Goal: Find specific page/section: Find specific page/section

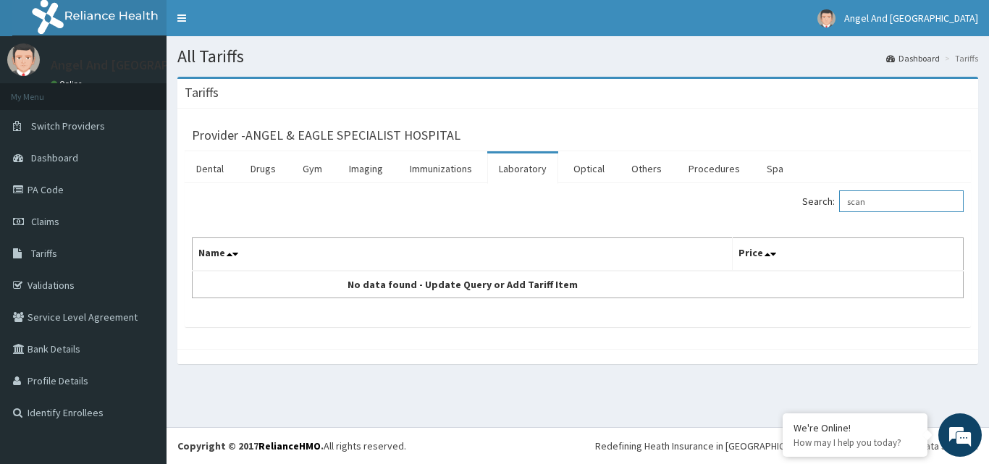
click at [893, 201] on input "scan" at bounding box center [901, 201] width 125 height 22
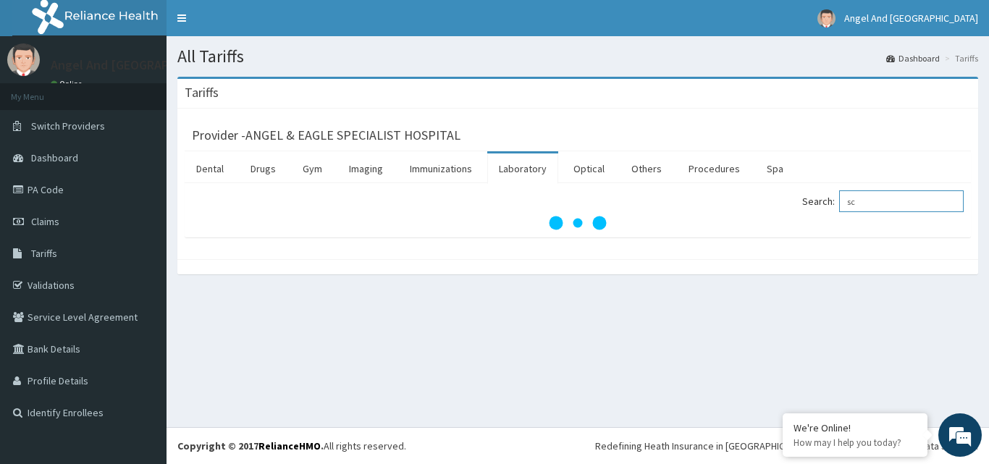
type input "s"
click at [472, 308] on div "All Tariffs Dashboard Tariffs Tariffs Provider - ANGEL & EAGLE SPECIALIST HOSPI…" at bounding box center [577, 231] width 822 height 391
click at [900, 203] on input "hi pylori" at bounding box center [901, 201] width 125 height 22
type input "h"
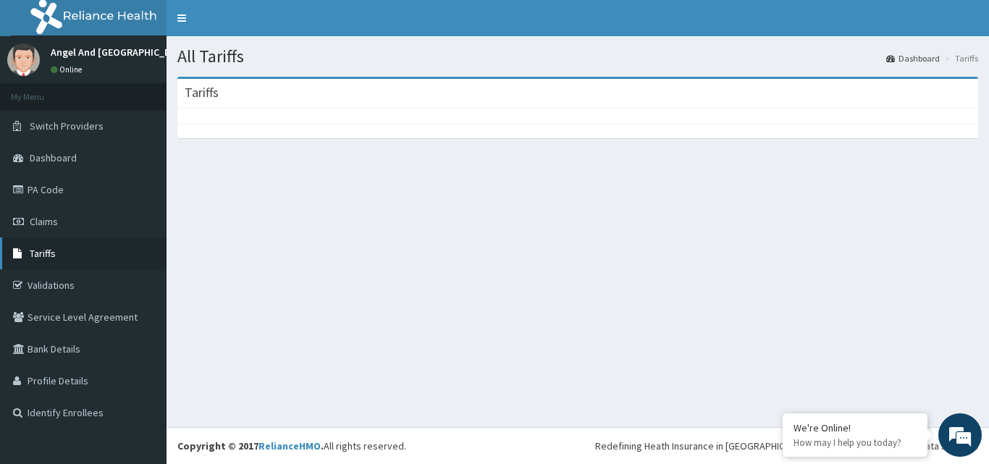
click at [48, 255] on span "Tariffs" at bounding box center [43, 253] width 26 height 13
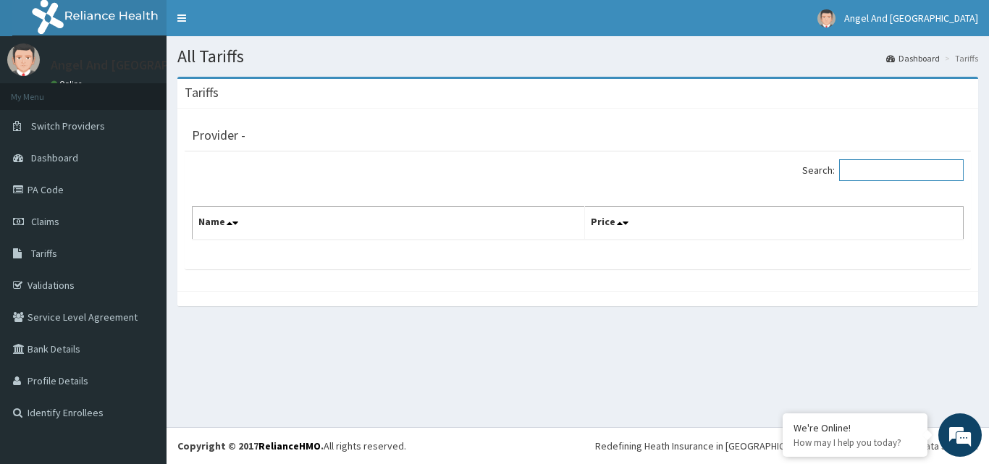
click at [877, 170] on input "Search:" at bounding box center [901, 170] width 125 height 22
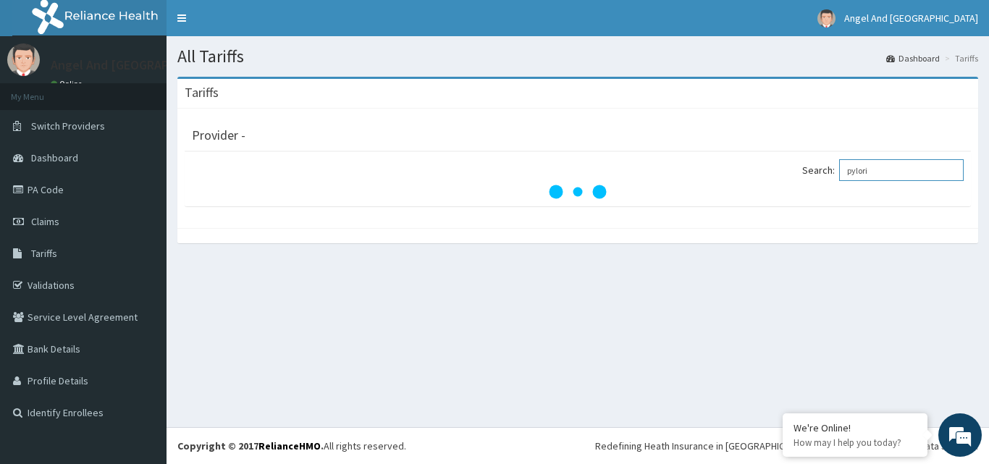
type input "pylori"
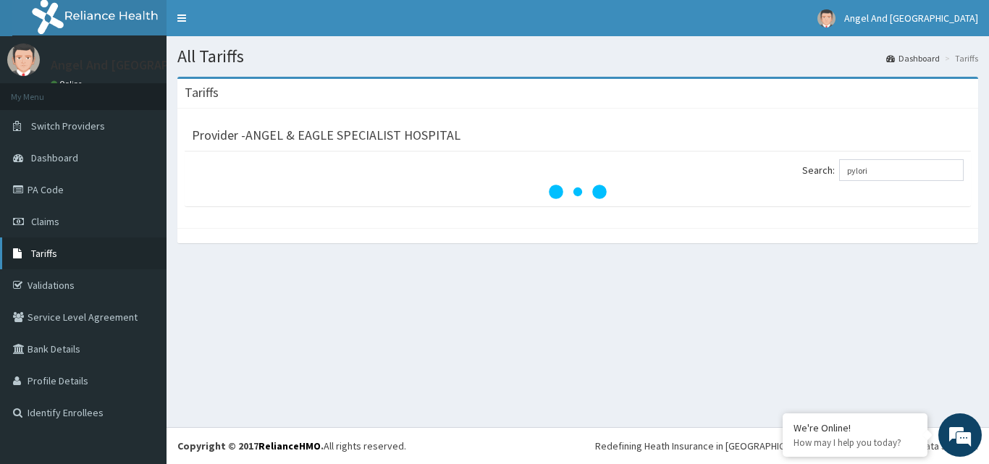
click at [46, 248] on span "Tariffs" at bounding box center [44, 253] width 26 height 13
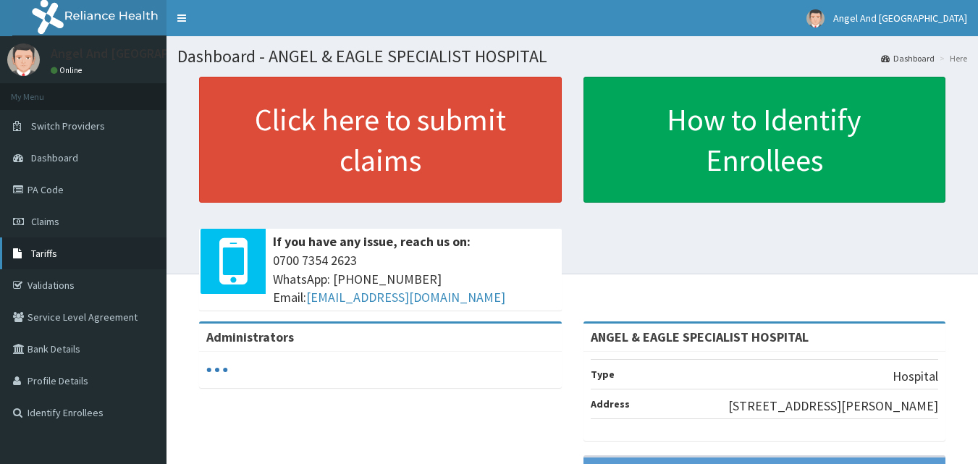
click at [38, 259] on link "Tariffs" at bounding box center [83, 253] width 166 height 32
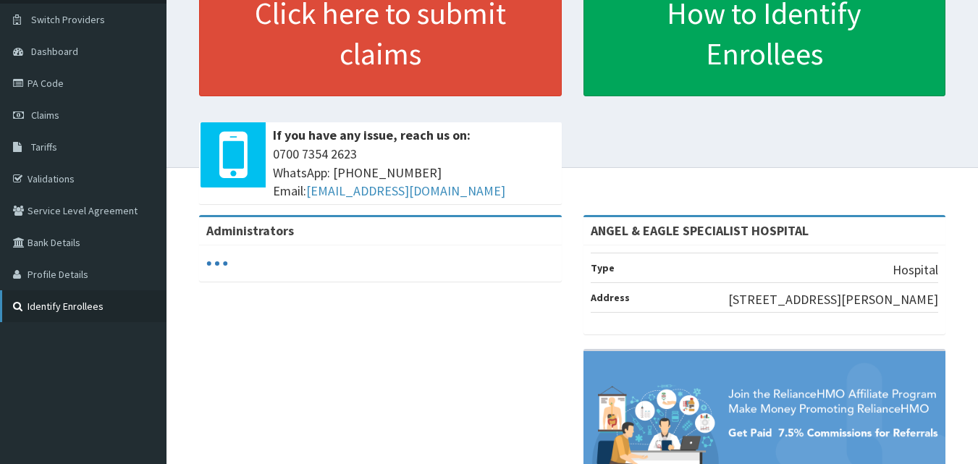
scroll to position [145, 0]
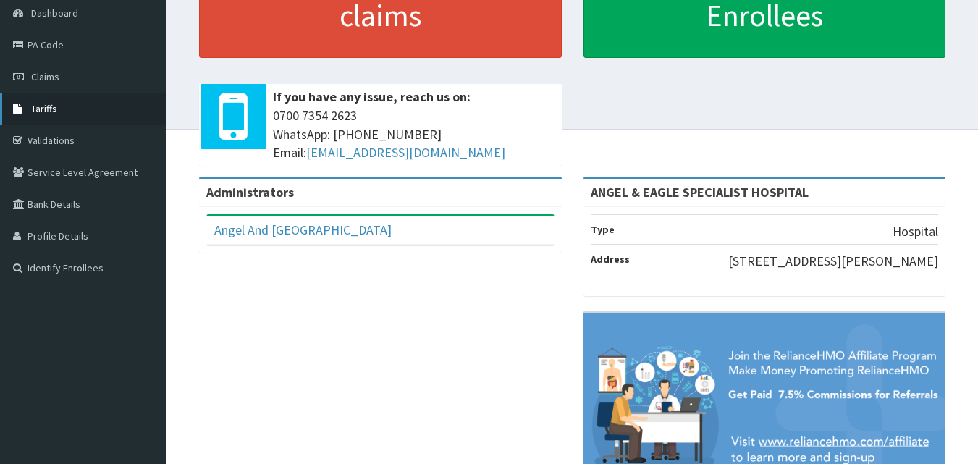
click at [41, 109] on span "Tariffs" at bounding box center [44, 108] width 26 height 13
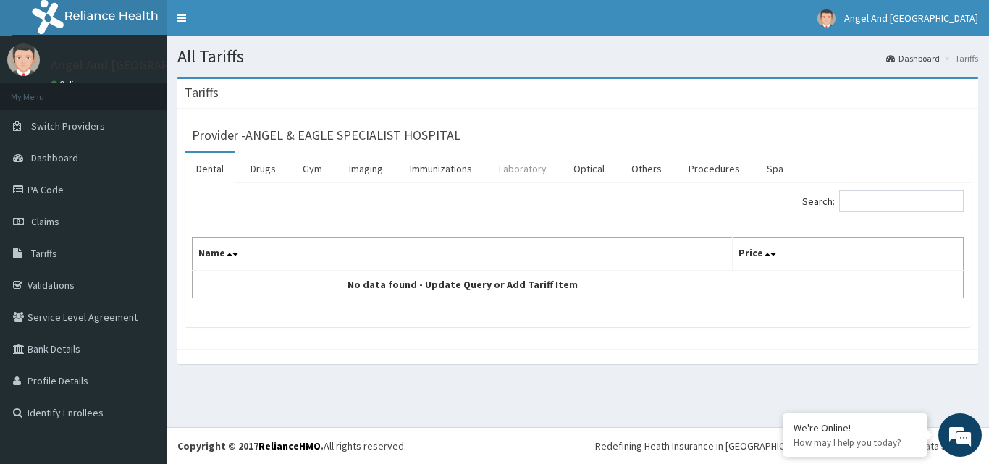
click at [530, 174] on link "Laboratory" at bounding box center [522, 168] width 71 height 30
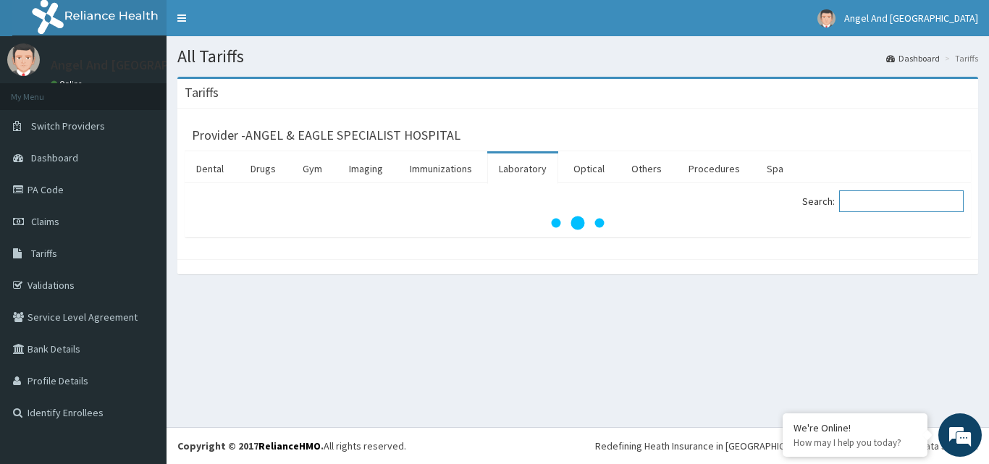
click at [877, 205] on input "Search:" at bounding box center [901, 201] width 125 height 22
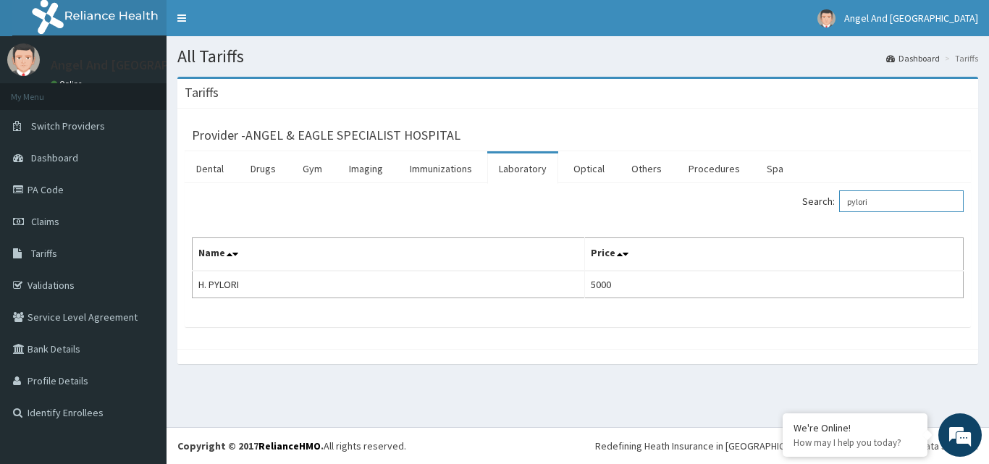
type input "pylori"
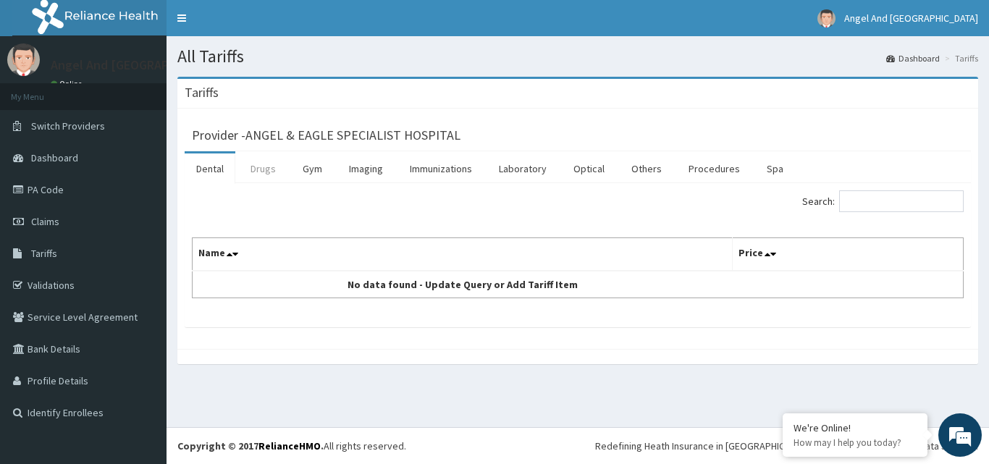
click at [258, 172] on link "Drugs" at bounding box center [263, 168] width 48 height 30
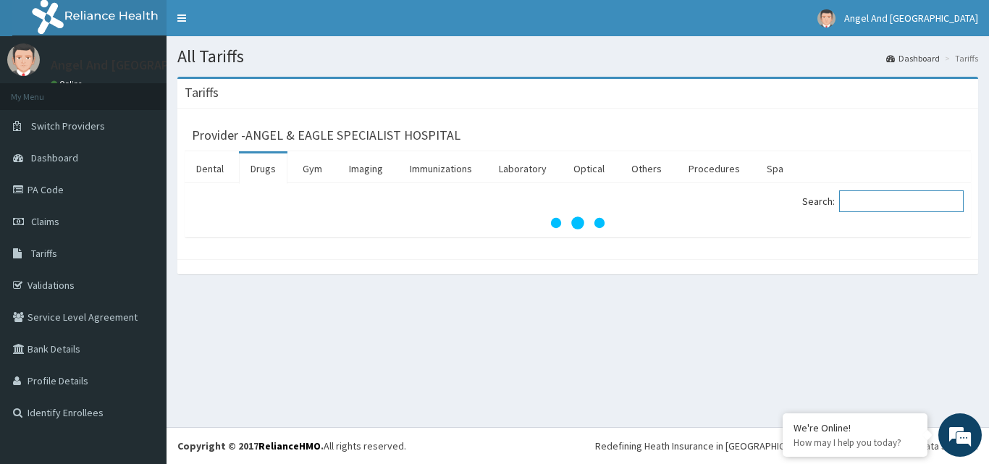
click at [887, 207] on input "Search:" at bounding box center [901, 201] width 125 height 22
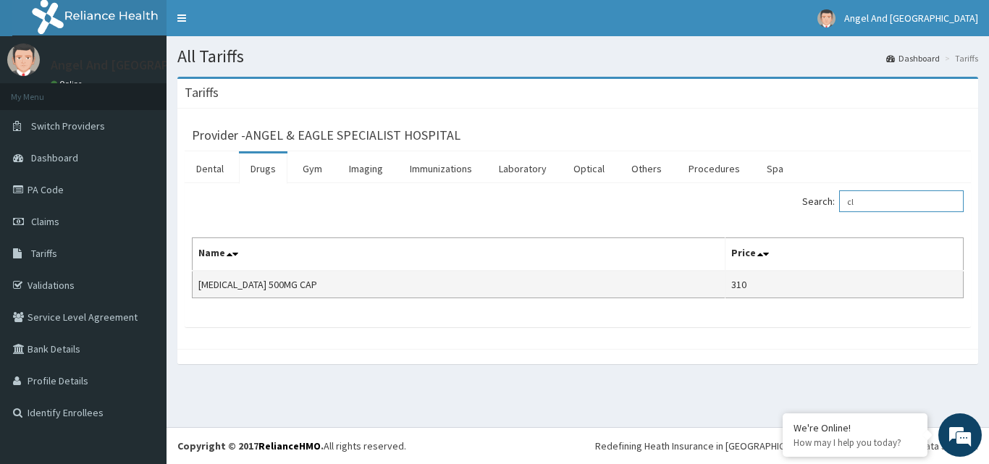
type input "c"
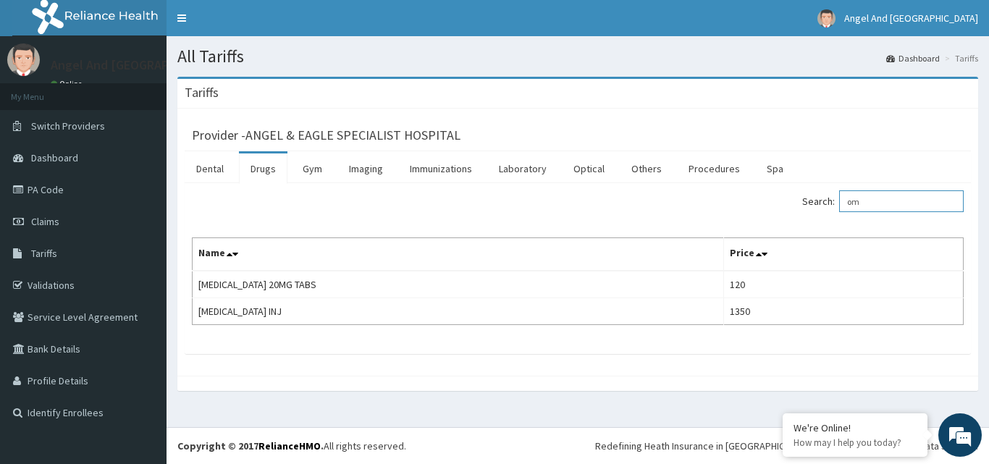
type input "o"
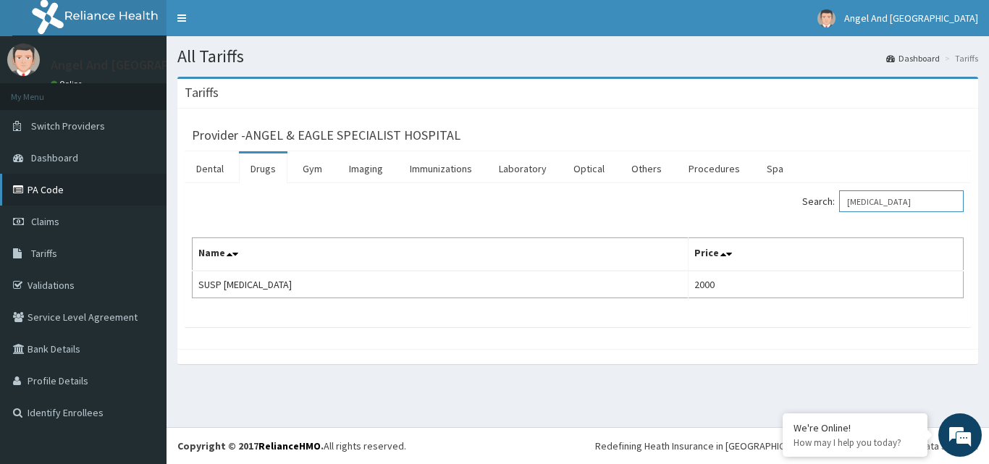
type input "[MEDICAL_DATA]"
click at [51, 190] on link "PA Code" at bounding box center [83, 190] width 166 height 32
